Goal: Answer question/provide support

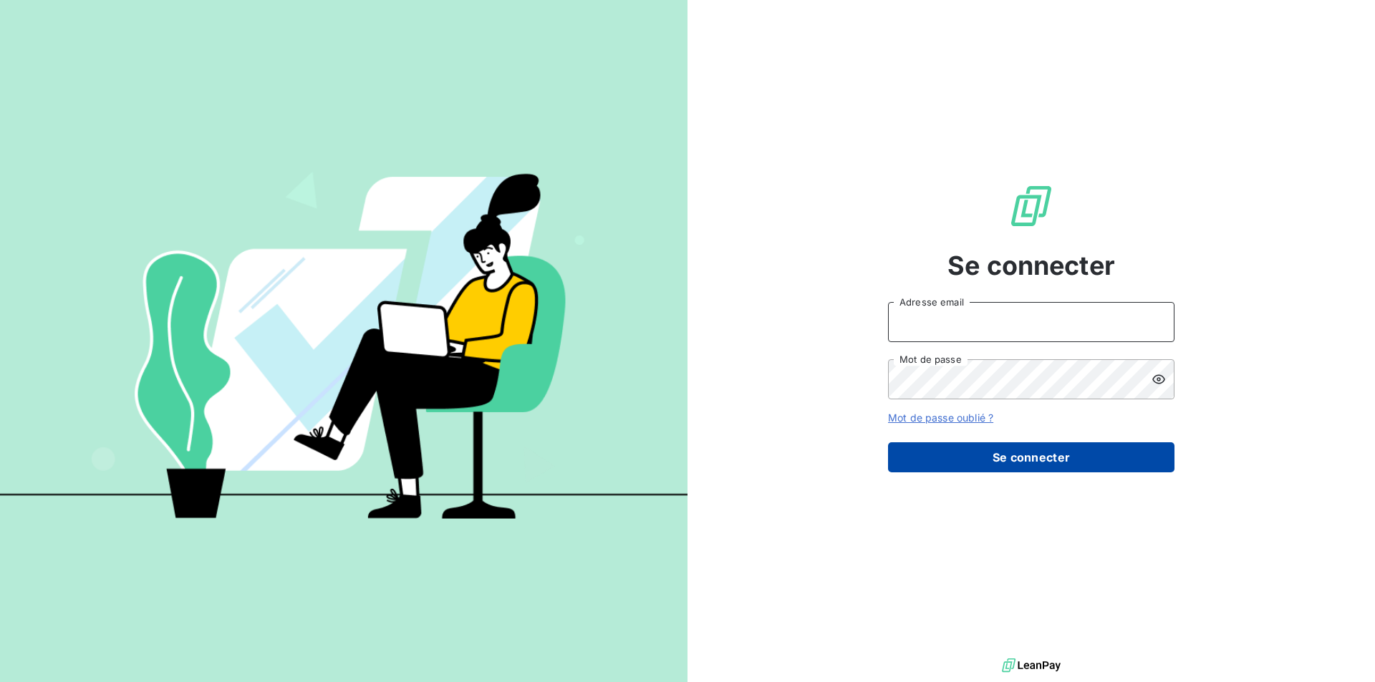
type input "[PERSON_NAME][EMAIL_ADDRESS][DOMAIN_NAME]"
click at [1002, 450] on button "Se connecter" at bounding box center [1031, 458] width 286 height 30
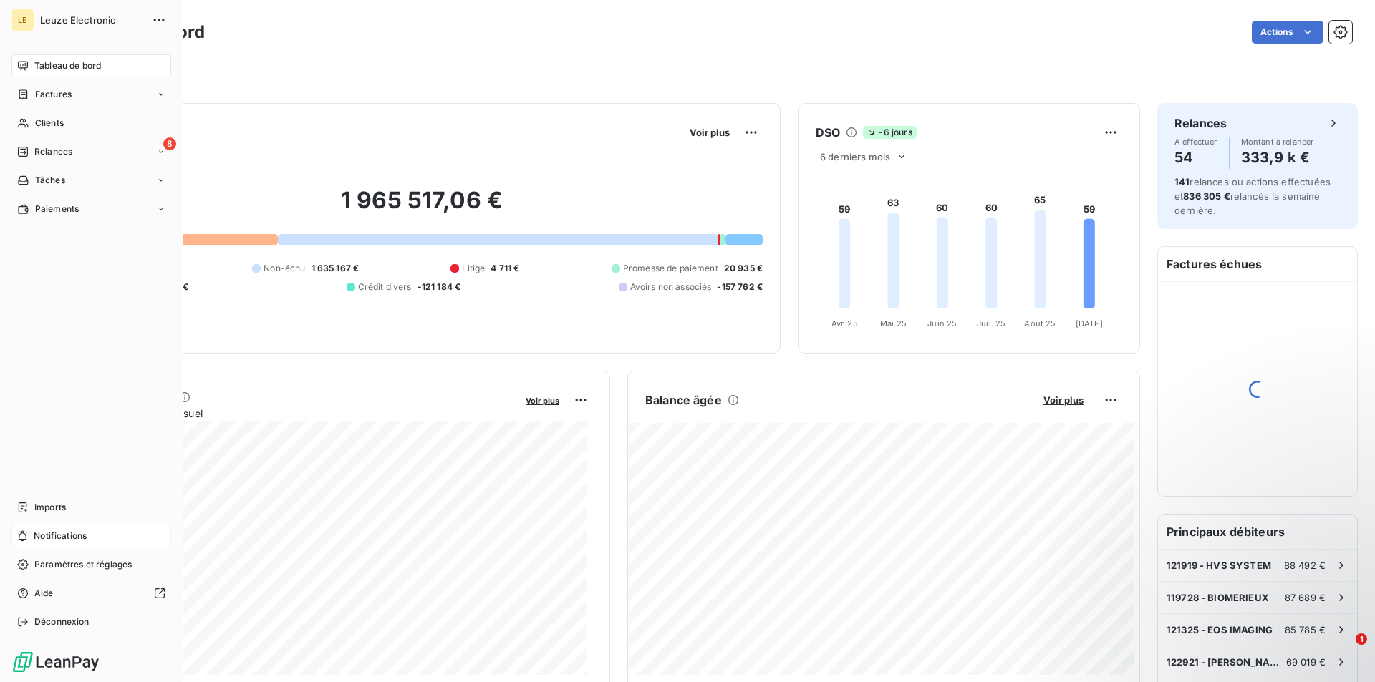
click at [62, 530] on span "Notifications" at bounding box center [60, 536] width 53 height 13
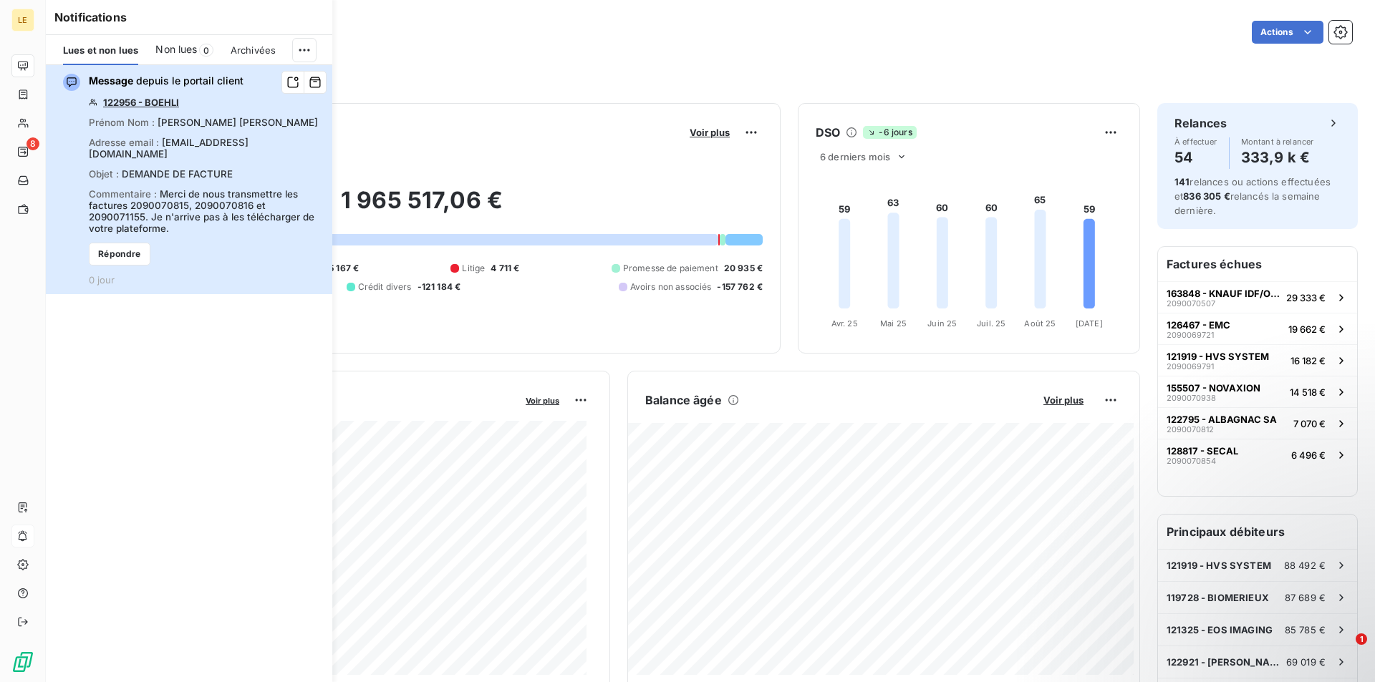
click at [221, 188] on span "Merci de nous transmettre les factures 2090070815, 2090070816 et 2090071155. Je…" at bounding box center [202, 211] width 226 height 46
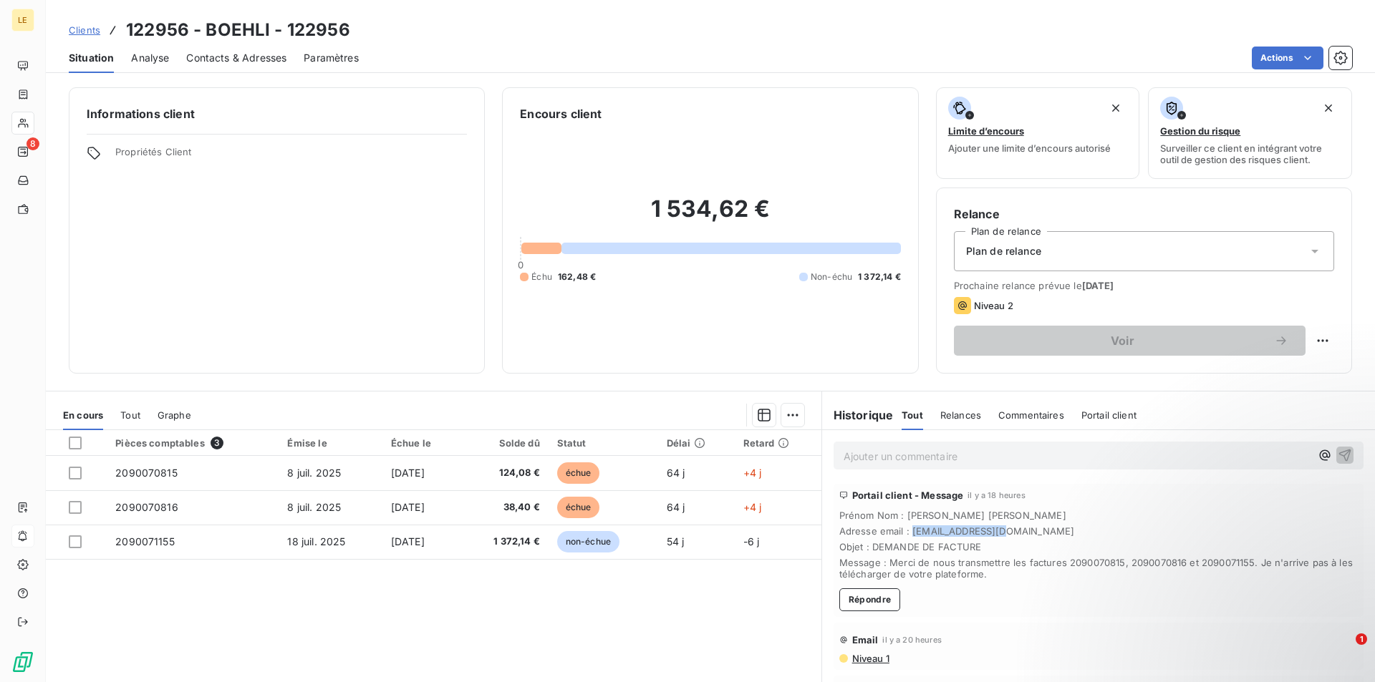
drag, startPoint x: 978, startPoint y: 532, endPoint x: 904, endPoint y: 529, distance: 73.1
click at [904, 529] on span "Adresse email : [EMAIL_ADDRESS][DOMAIN_NAME]" at bounding box center [1098, 531] width 518 height 11
copy span "[EMAIL_ADDRESS][DOMAIN_NAME]"
click at [1009, 460] on p "Ajouter un commentaire ﻿" at bounding box center [1077, 457] width 467 height 18
click at [766, 603] on div "Pièces comptables 3 Émise le Échue le Solde dû Statut Délai Retard 2090070815 […" at bounding box center [434, 568] width 776 height 276
